Goal: Check status: Check status

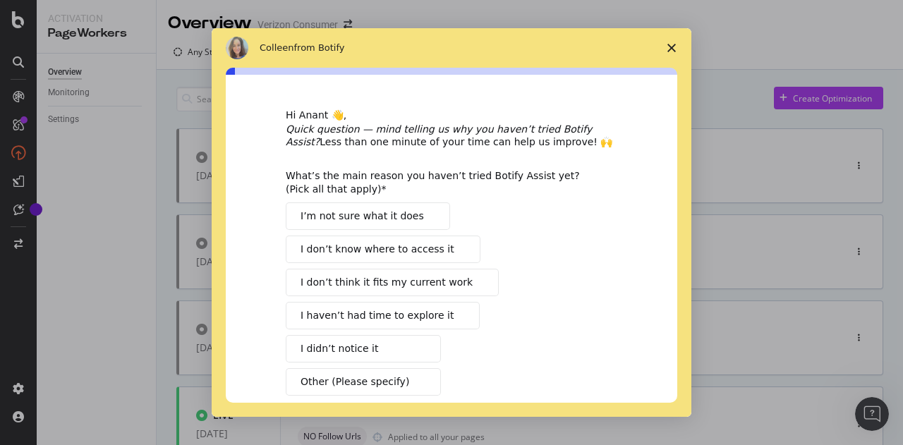
click at [666, 48] on span "Close survey" at bounding box center [671, 47] width 39 height 39
